Goal: Information Seeking & Learning: Learn about a topic

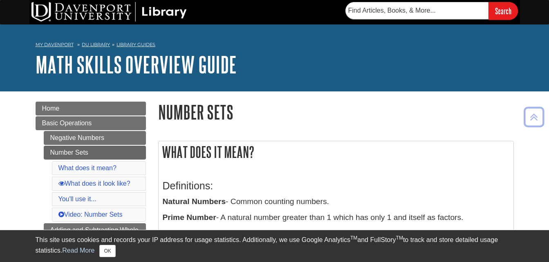
scroll to position [123, 0]
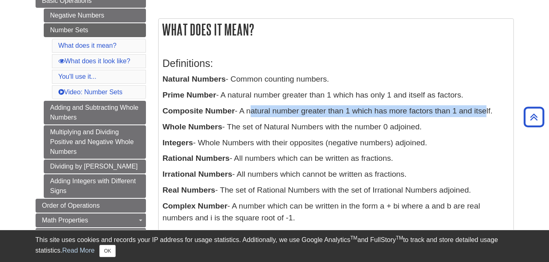
drag, startPoint x: 249, startPoint y: 113, endPoint x: 483, endPoint y: 115, distance: 233.8
click at [483, 115] on p "Composite Number - A natural number greater than 1 which has more factors than …" at bounding box center [336, 111] width 347 height 12
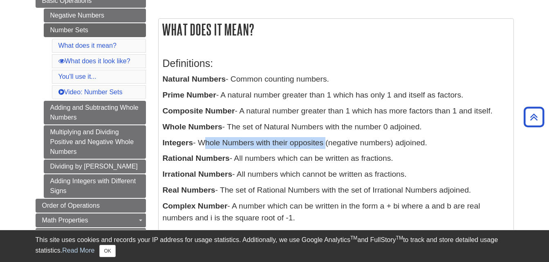
drag, startPoint x: 203, startPoint y: 145, endPoint x: 326, endPoint y: 147, distance: 123.1
click at [326, 147] on p "Integers - Whole Numbers with their opposites (negative numbers) adjoined." at bounding box center [336, 143] width 347 height 12
drag, startPoint x: 245, startPoint y: 174, endPoint x: 412, endPoint y: 177, distance: 166.8
click at [412, 177] on p "Irrational Numbers - All numbers which cannot be written as fractions." at bounding box center [336, 175] width 347 height 12
click at [191, 185] on p "Real Numbers - The set of Rational Numbers with the set of Irrational Numbers a…" at bounding box center [336, 191] width 347 height 12
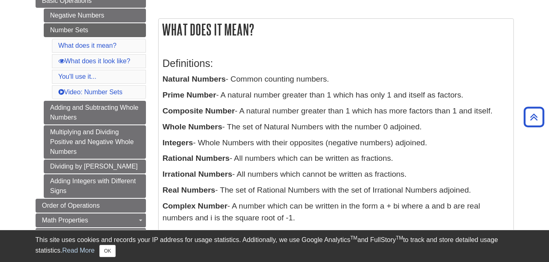
scroll to position [164, 0]
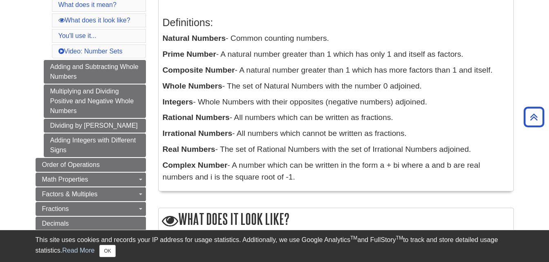
drag, startPoint x: 301, startPoint y: 176, endPoint x: 244, endPoint y: 168, distance: 57.9
click at [244, 168] on p "Complex Number - A number which can be written in the form a + bi where a and b…" at bounding box center [336, 172] width 347 height 24
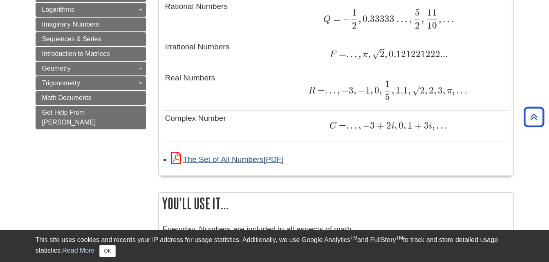
scroll to position [695, 0]
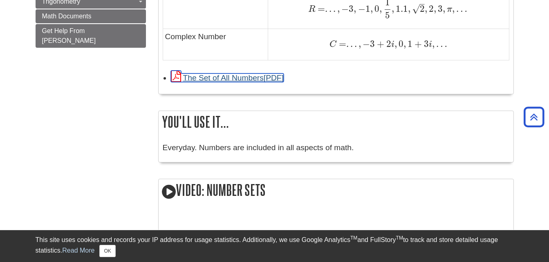
click at [231, 82] on link "The Set of All Numbers" at bounding box center [227, 78] width 113 height 9
